Goal: Information Seeking & Learning: Learn about a topic

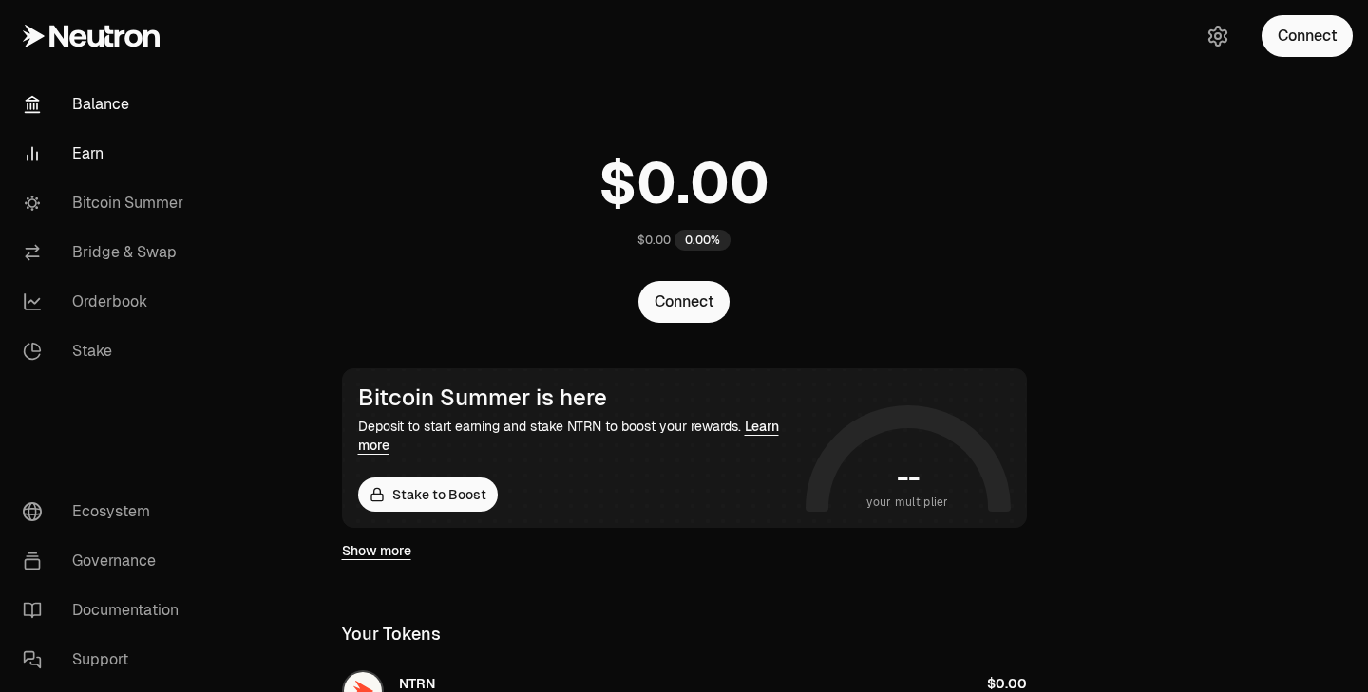
click at [106, 151] on link "Earn" at bounding box center [107, 153] width 198 height 49
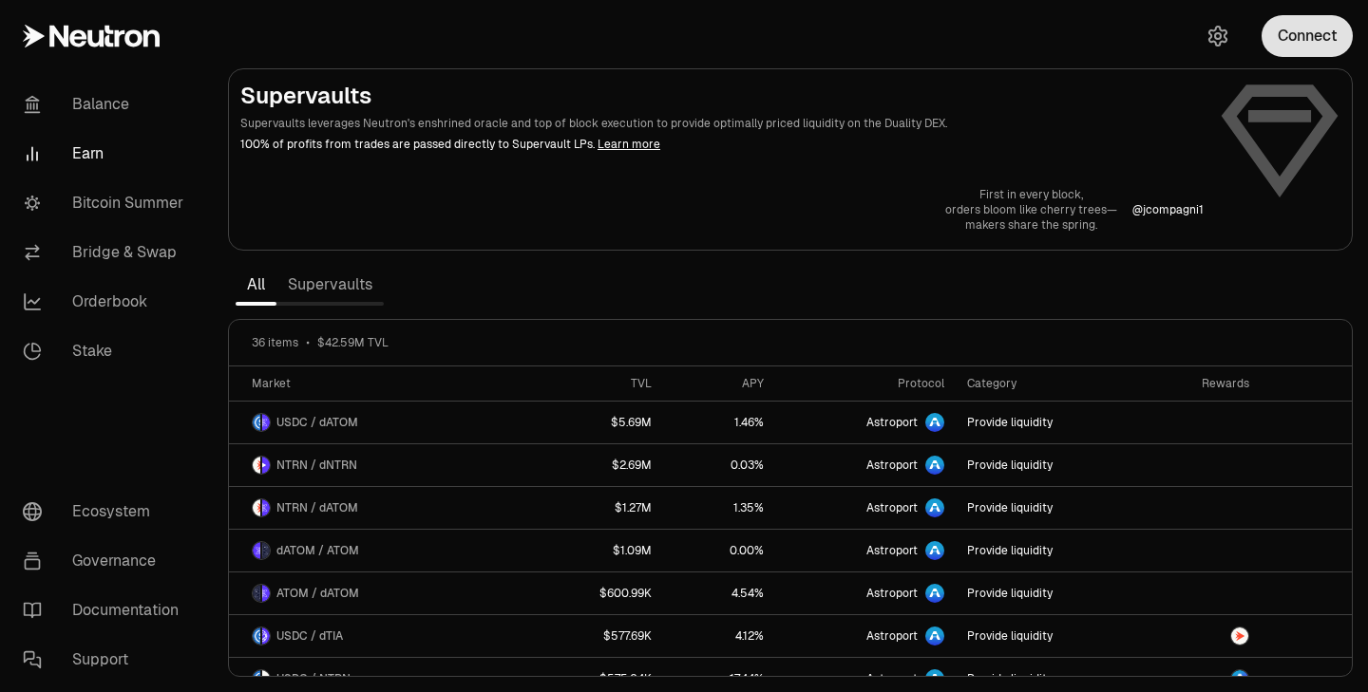
click at [1336, 52] on button "Connect" at bounding box center [1306, 36] width 91 height 42
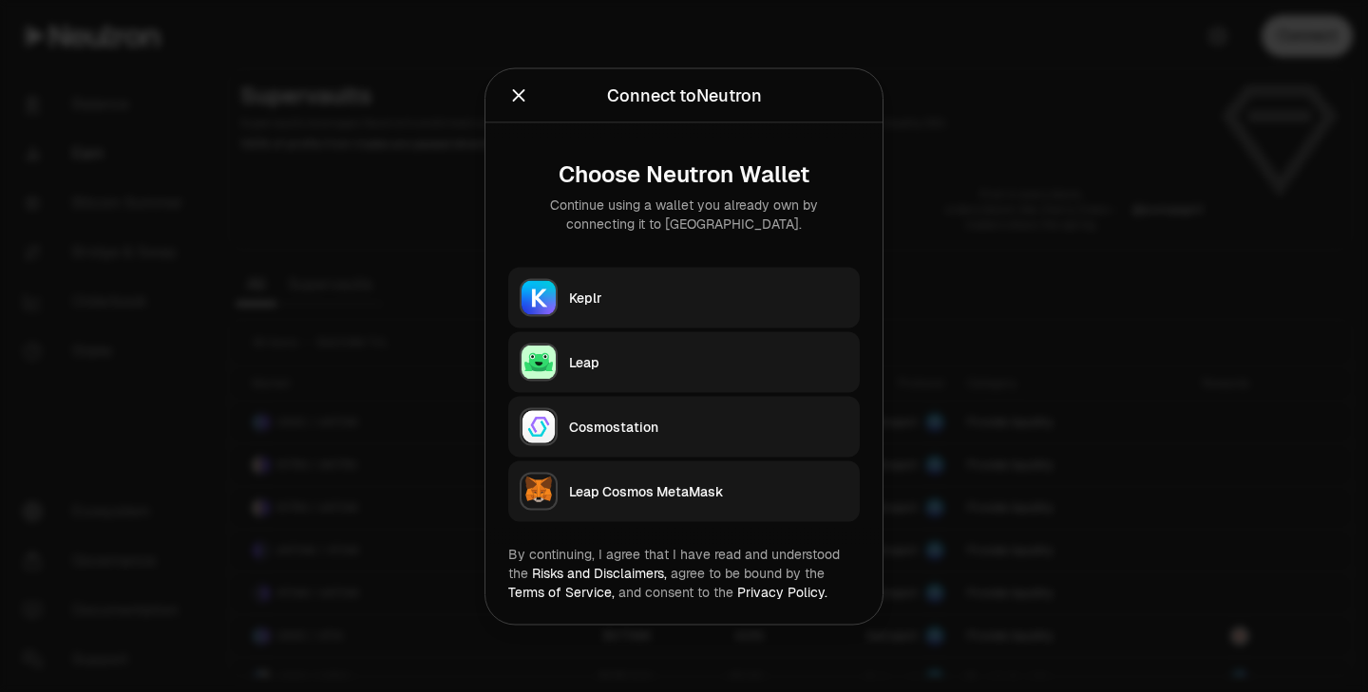
click at [726, 302] on div "Keplr" at bounding box center [708, 297] width 279 height 19
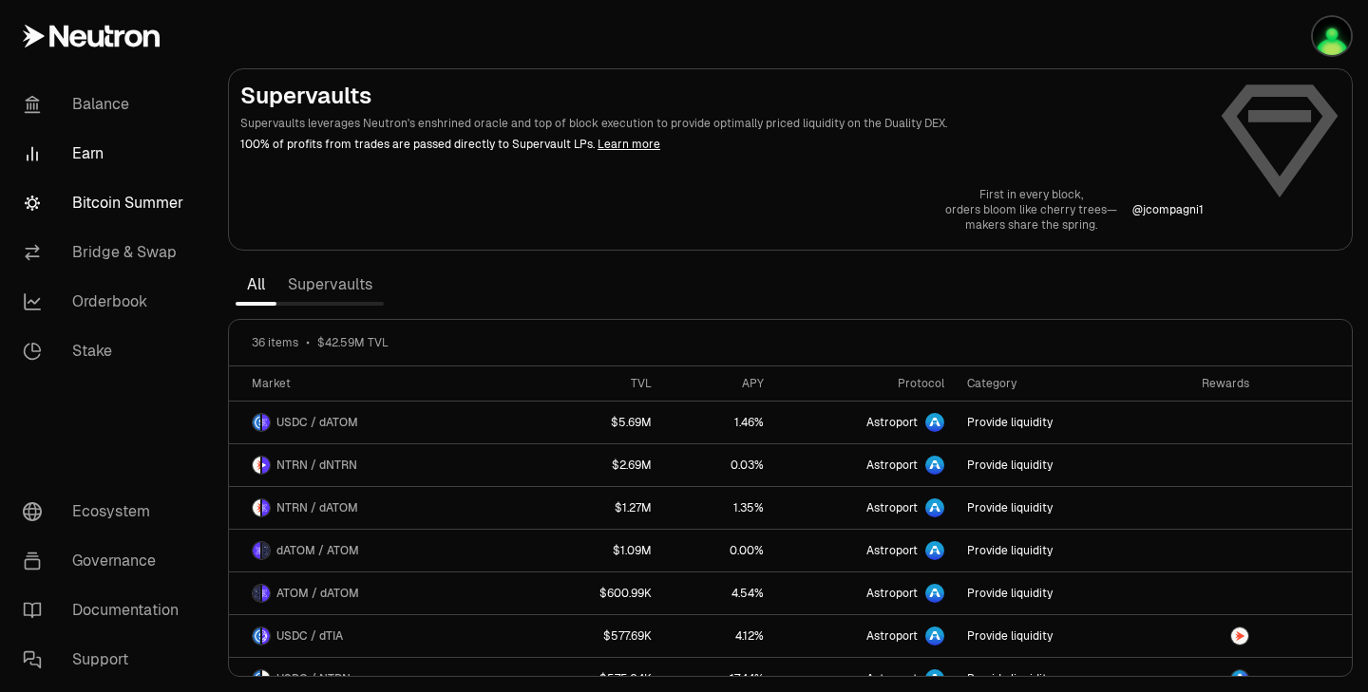
click at [147, 201] on link "Bitcoin Summer" at bounding box center [107, 203] width 198 height 49
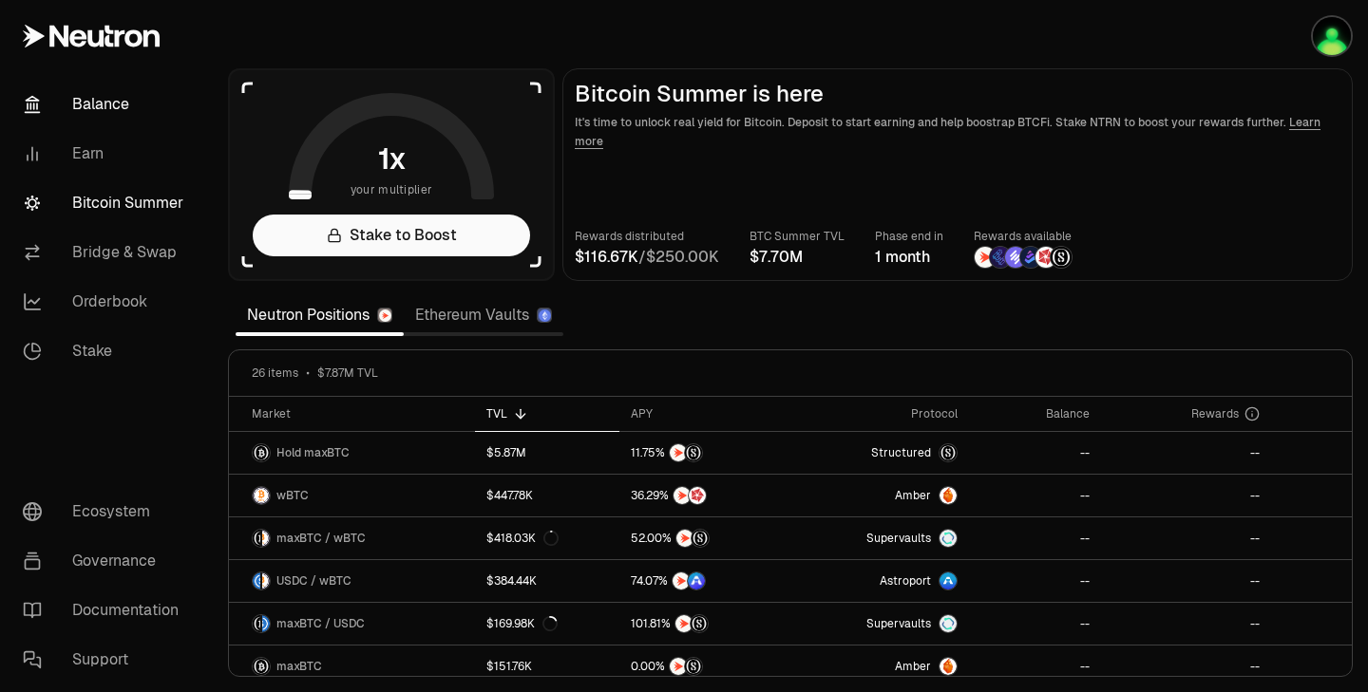
click at [142, 107] on link "Balance" at bounding box center [107, 104] width 198 height 49
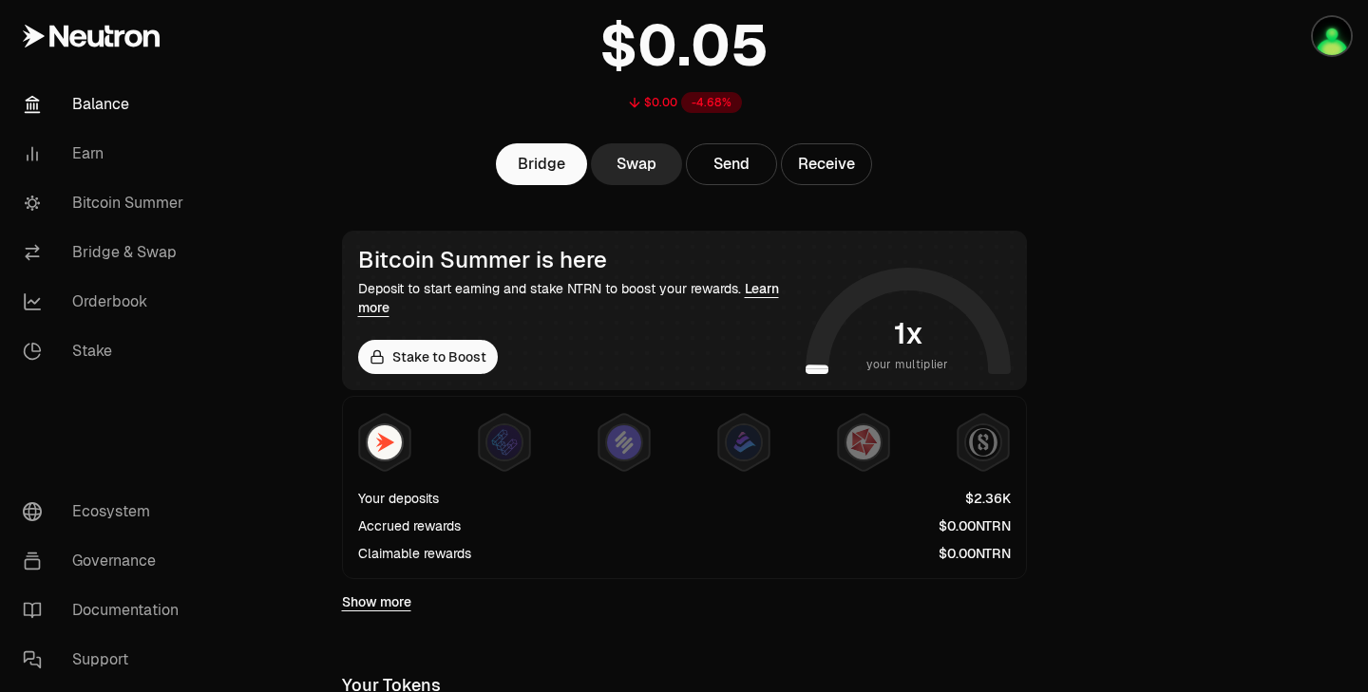
scroll to position [133, 0]
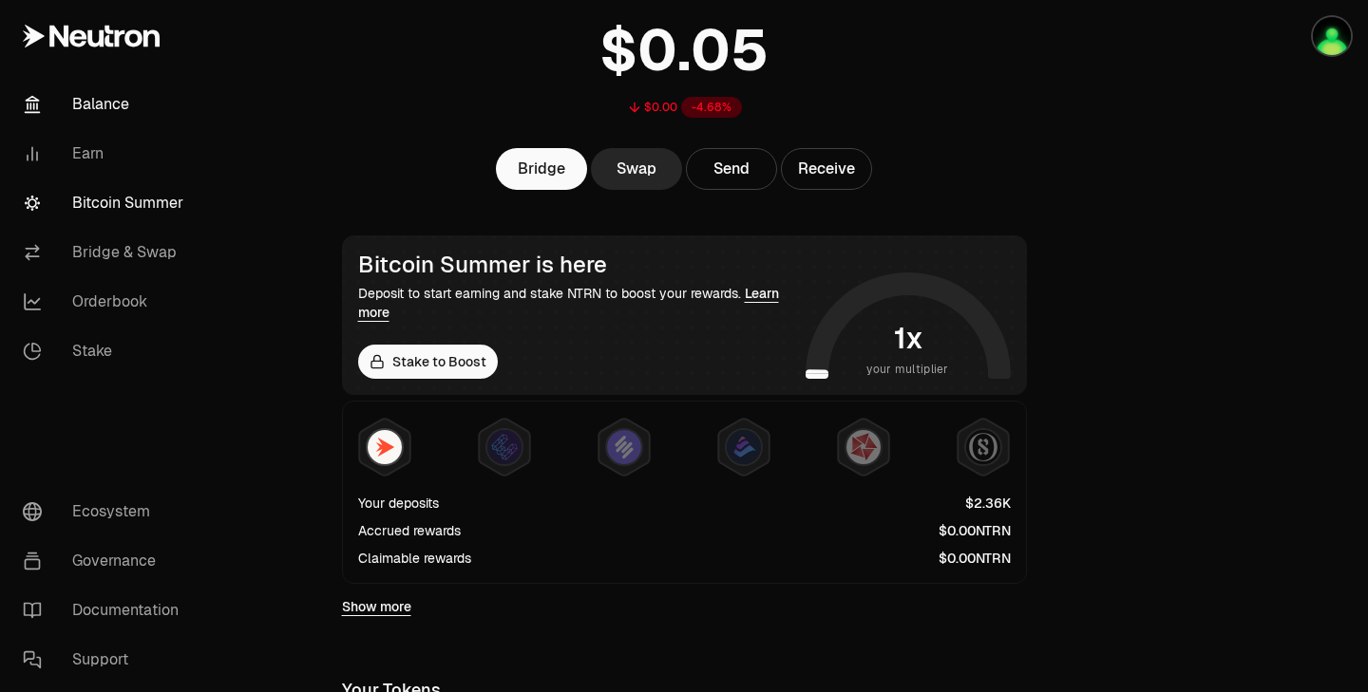
click at [142, 204] on link "Bitcoin Summer" at bounding box center [107, 203] width 198 height 49
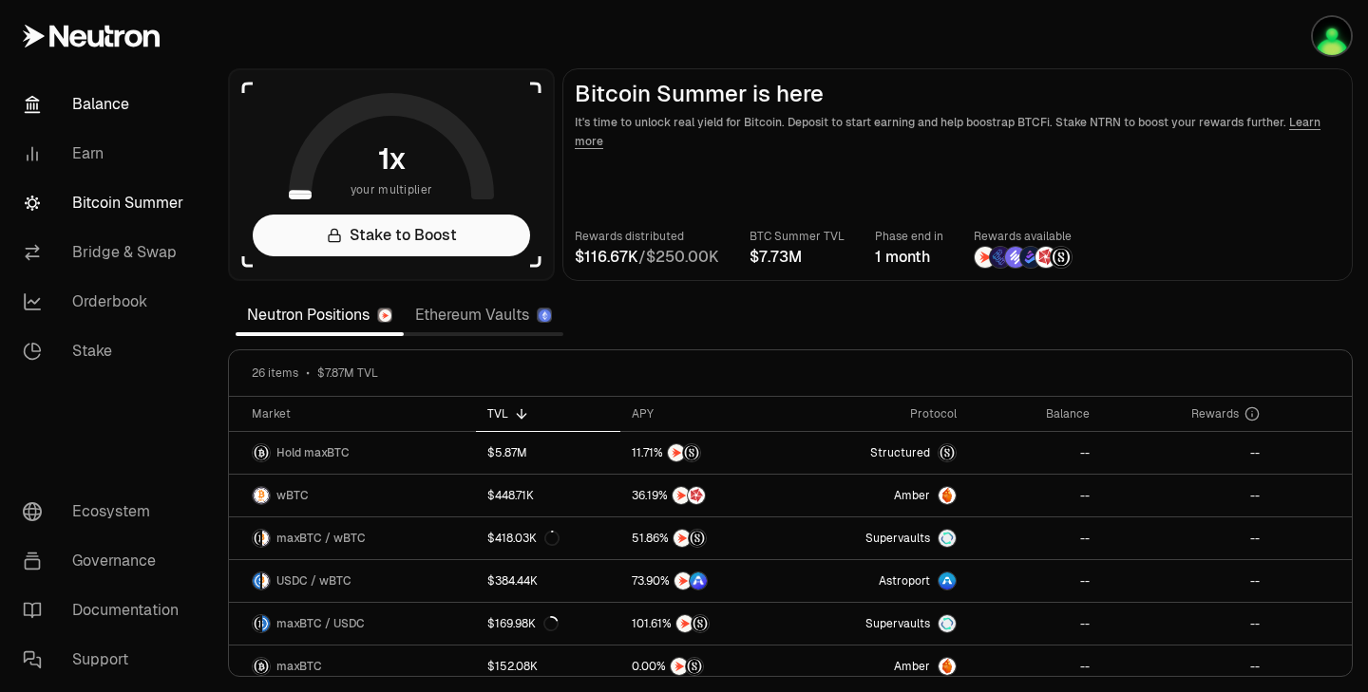
click at [119, 108] on link "Balance" at bounding box center [107, 104] width 198 height 49
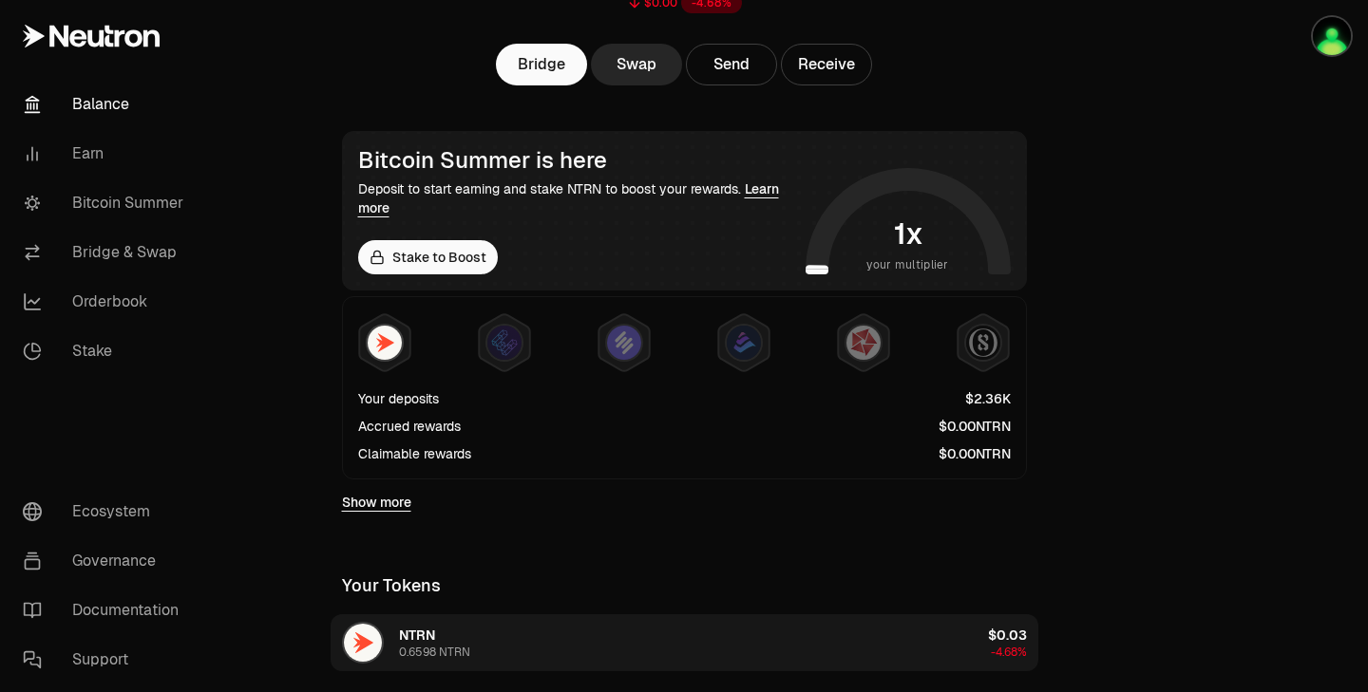
scroll to position [217, 0]
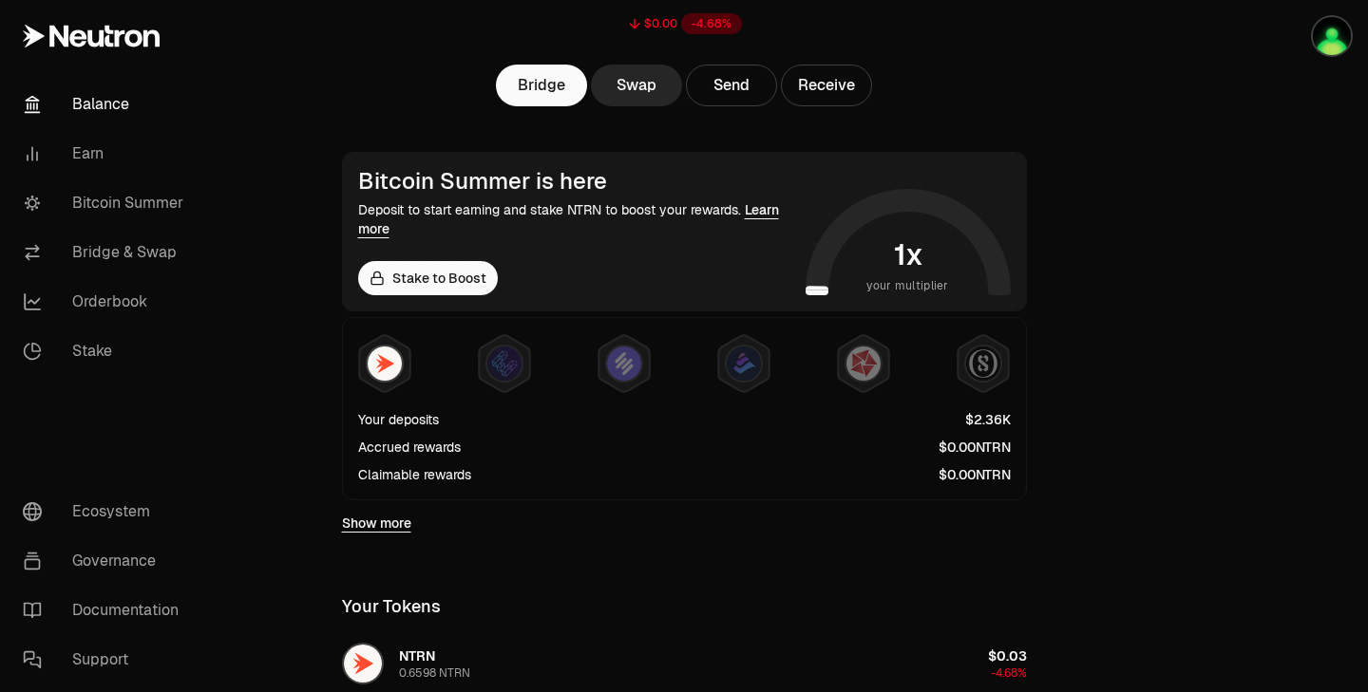
click at [378, 230] on link "Learn more" at bounding box center [568, 219] width 421 height 36
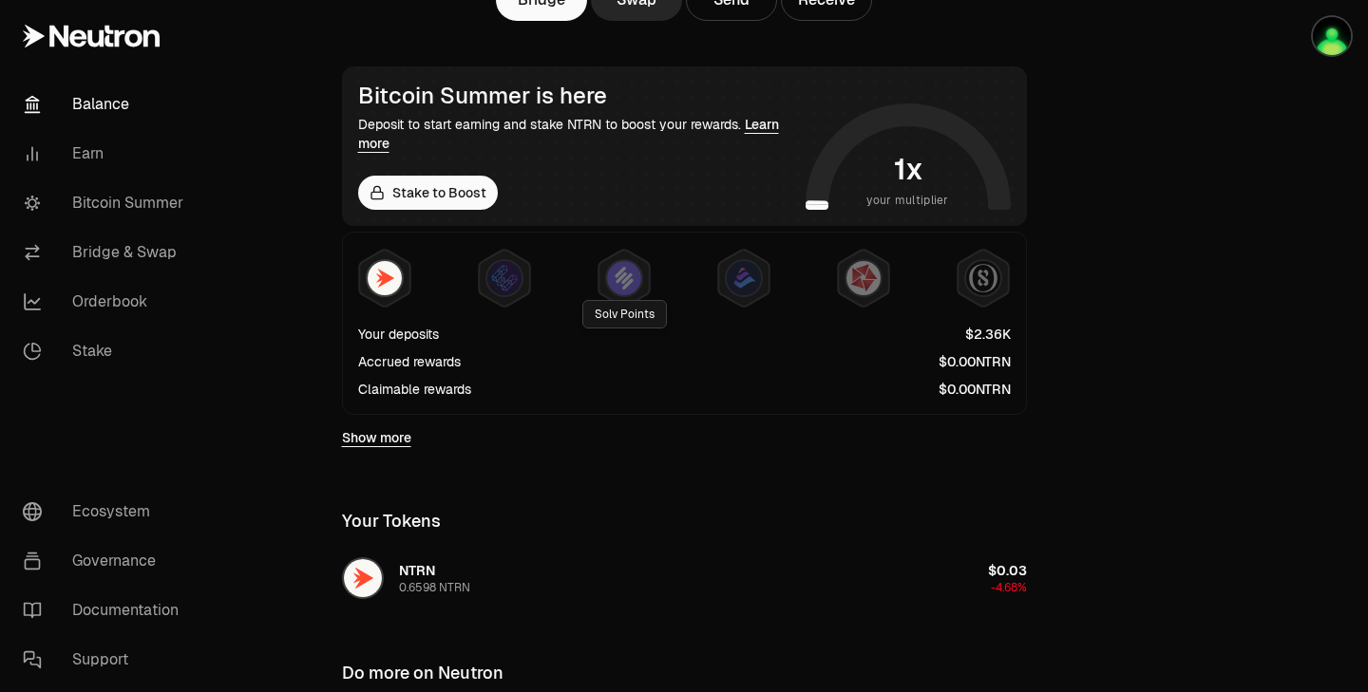
scroll to position [320, 0]
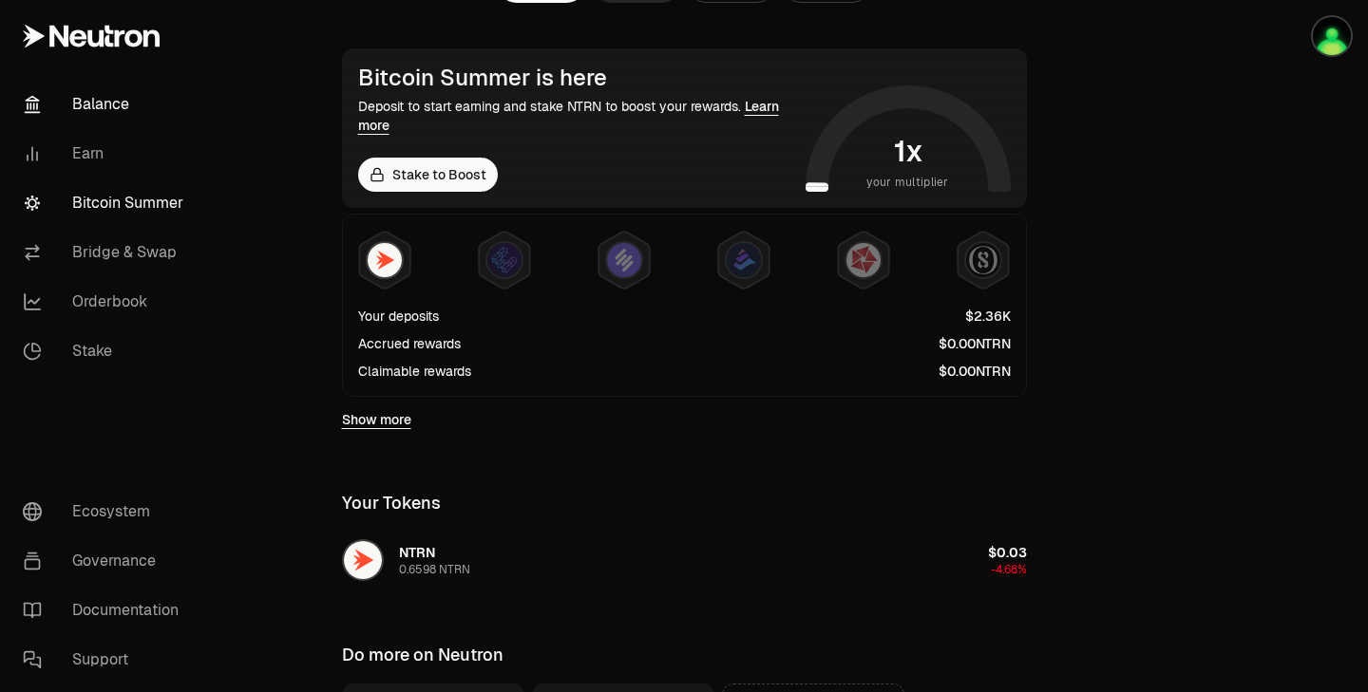
click at [108, 210] on link "Bitcoin Summer" at bounding box center [107, 203] width 198 height 49
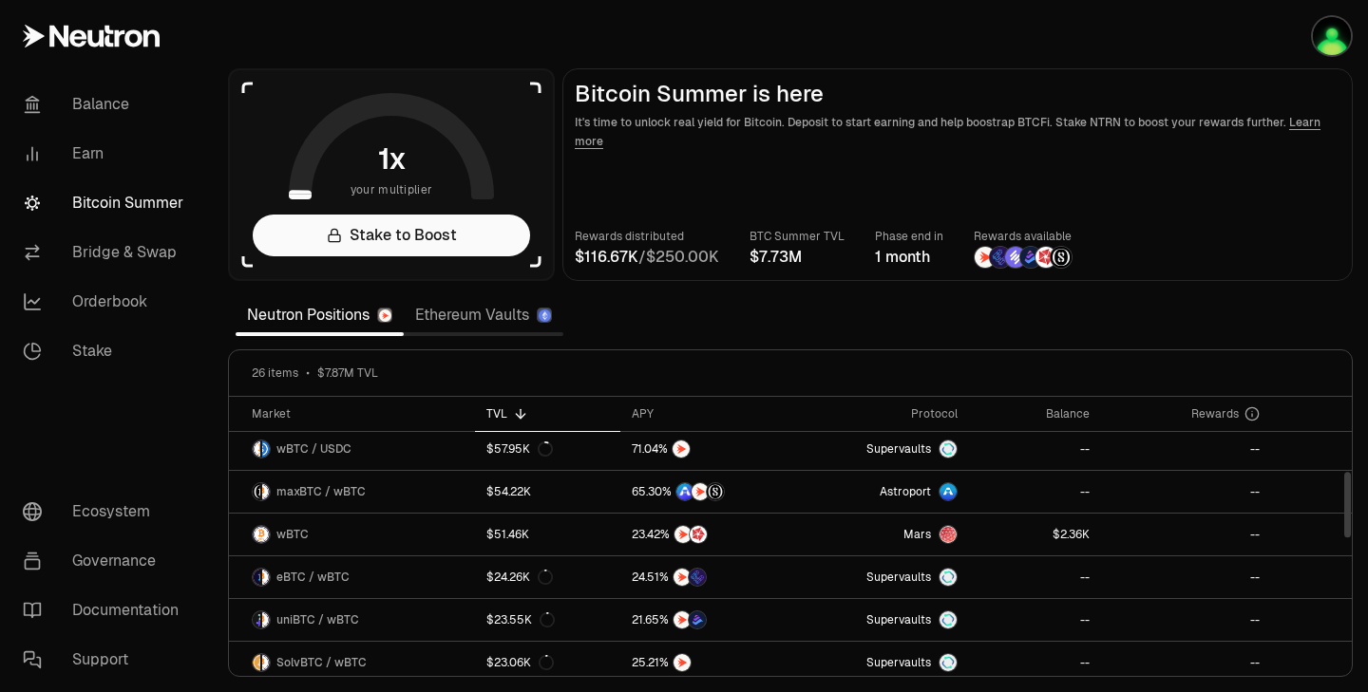
scroll to position [316, 0]
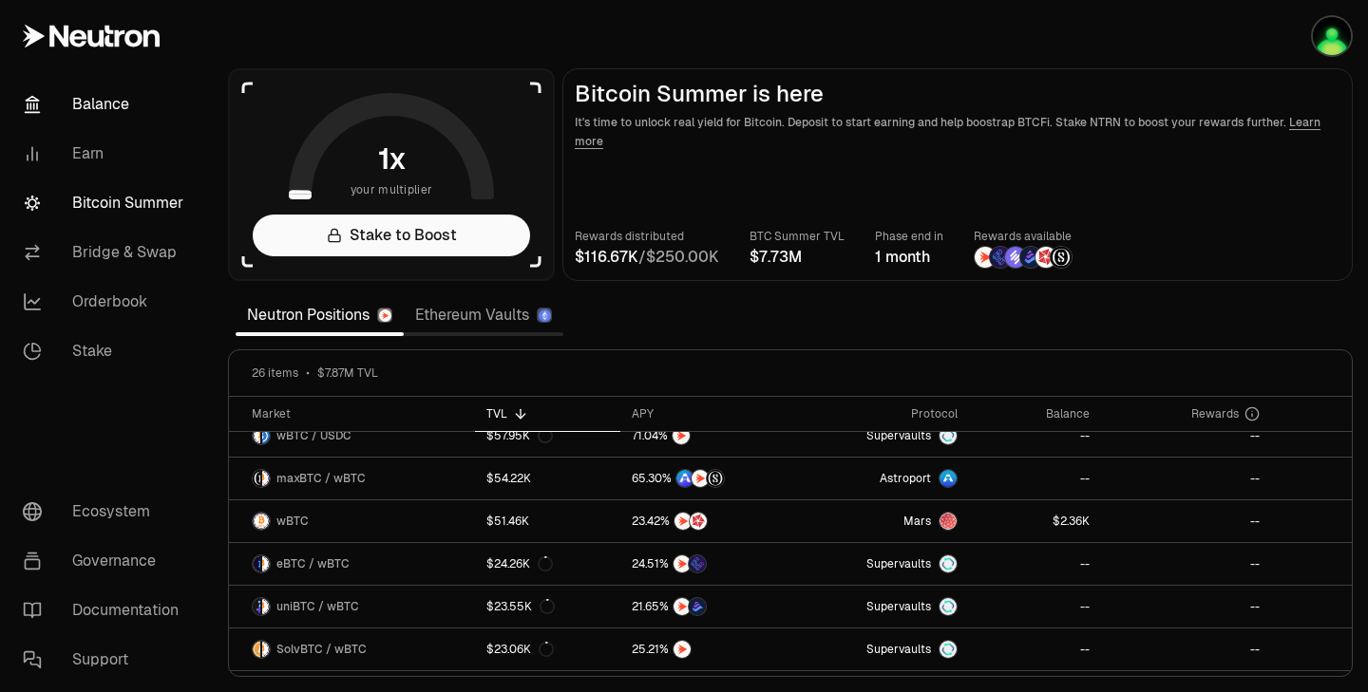
click at [118, 118] on link "Balance" at bounding box center [107, 104] width 198 height 49
